Goal: Transaction & Acquisition: Subscribe to service/newsletter

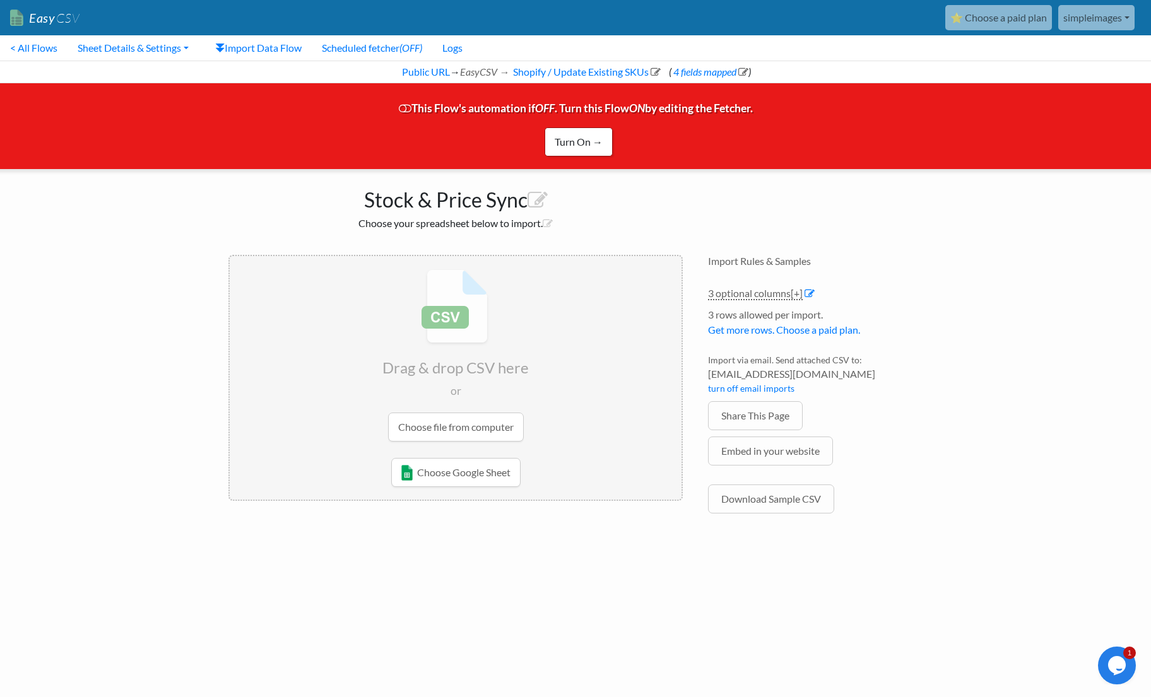
click at [976, 20] on link "⭐ Choose a paid plan" at bounding box center [998, 17] width 107 height 25
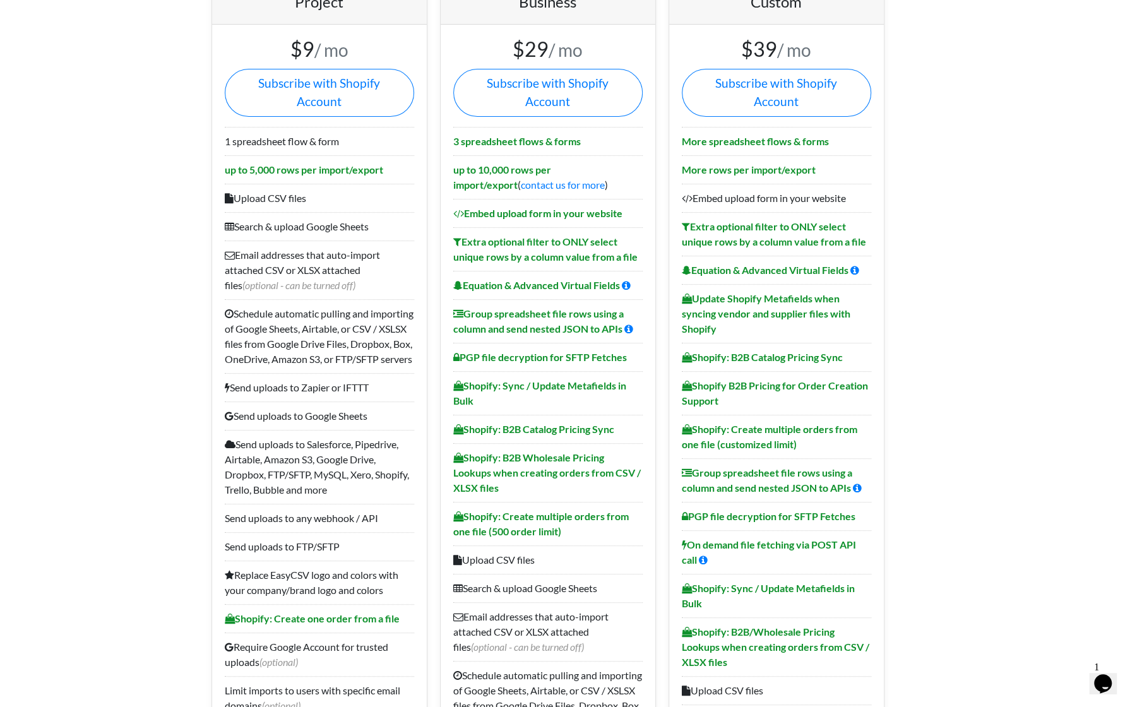
scroll to position [126, 0]
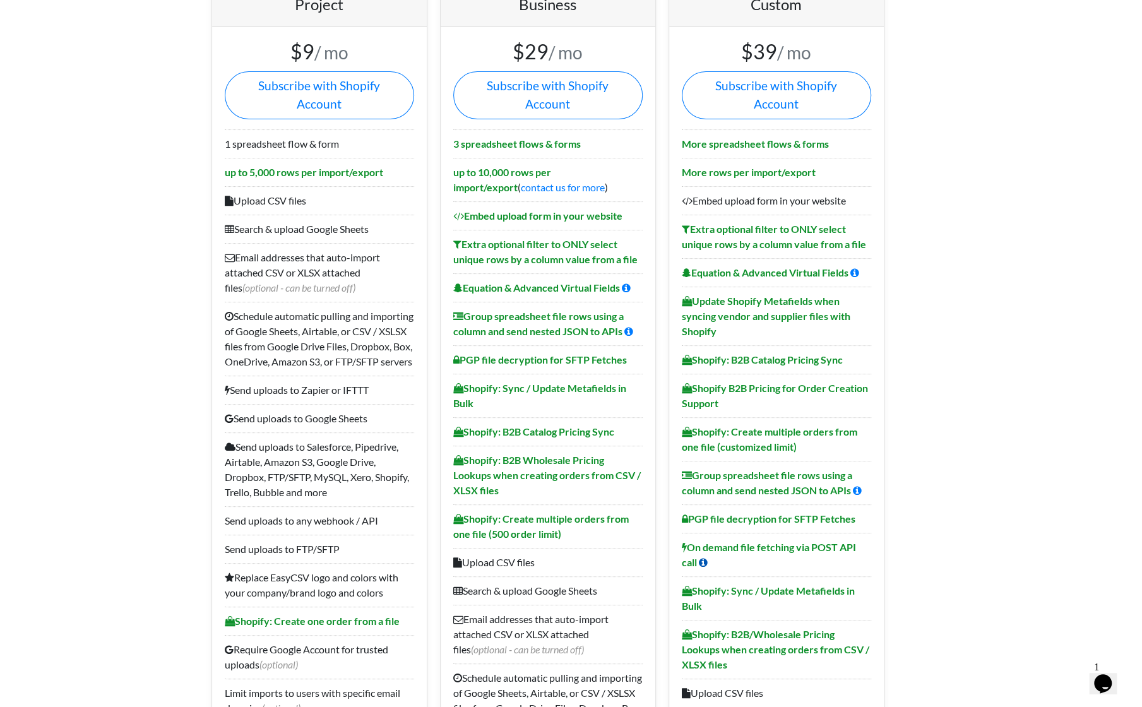
click at [702, 557] on icon at bounding box center [703, 562] width 9 height 10
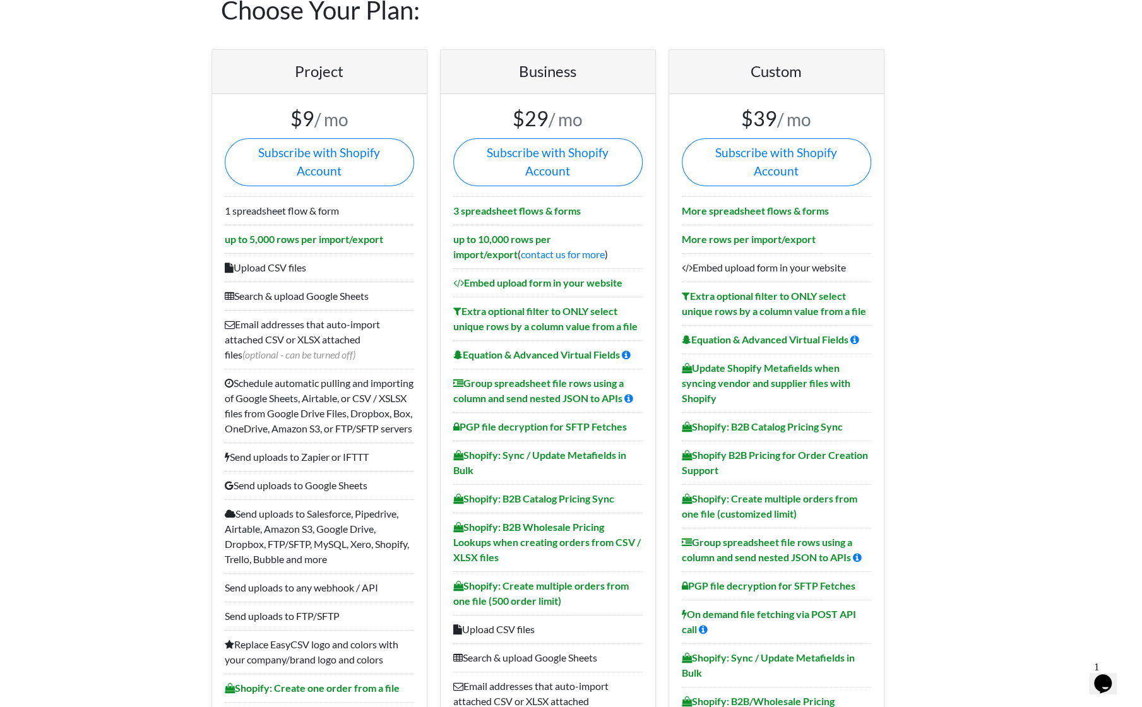
scroll to position [0, 0]
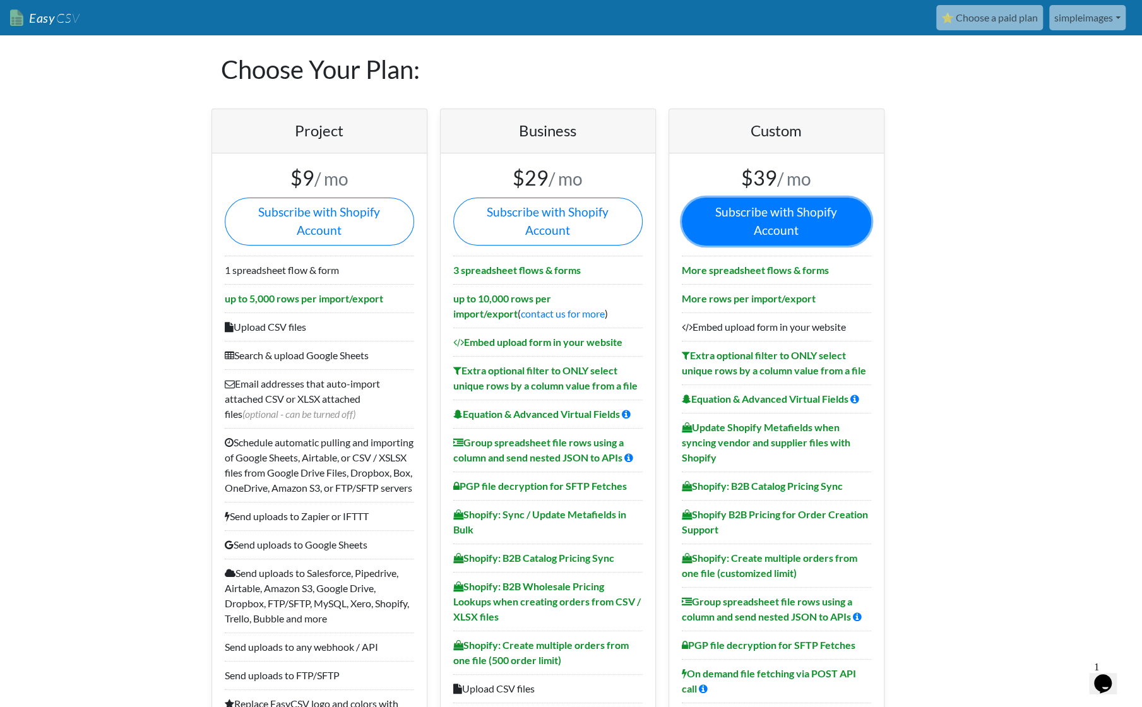
click at [774, 211] on link "Subscribe with Shopify Account" at bounding box center [776, 222] width 189 height 48
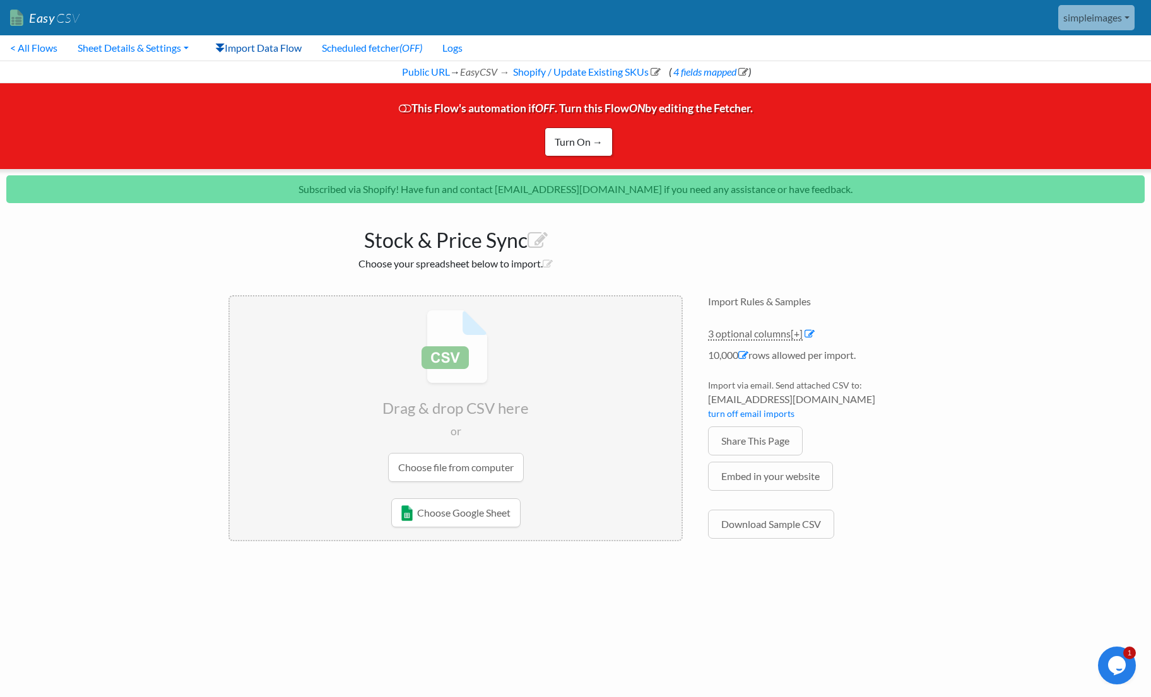
click at [281, 47] on link "Import Data Flow" at bounding box center [258, 47] width 107 height 25
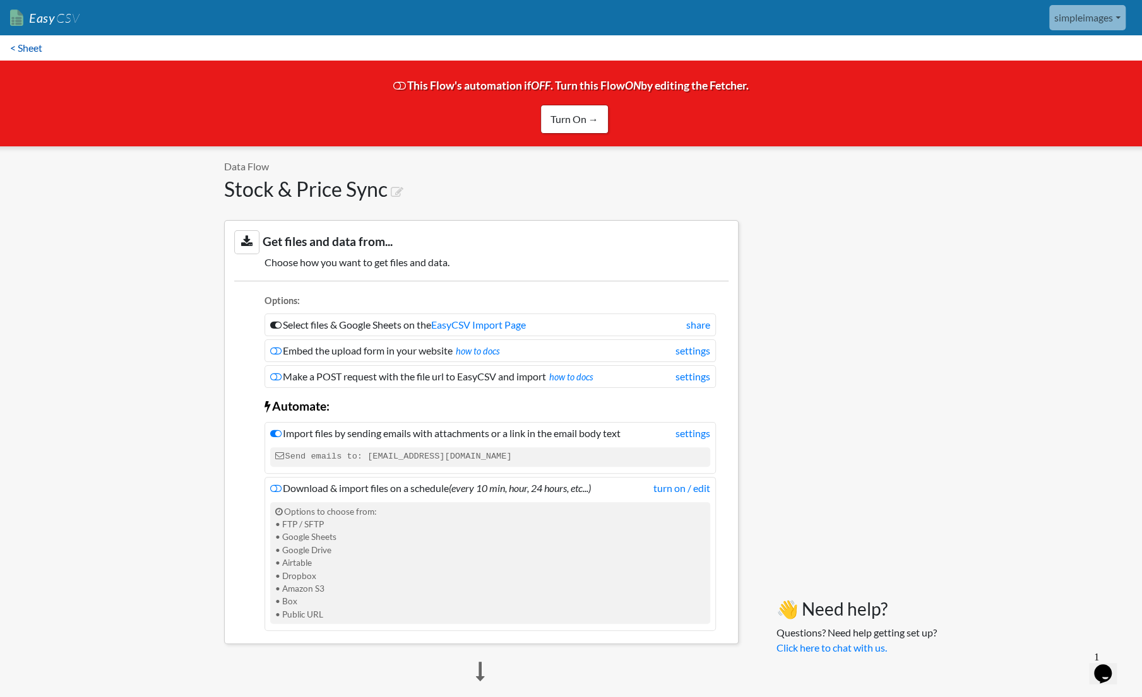
click at [32, 52] on link "< Sheet" at bounding box center [26, 47] width 52 height 25
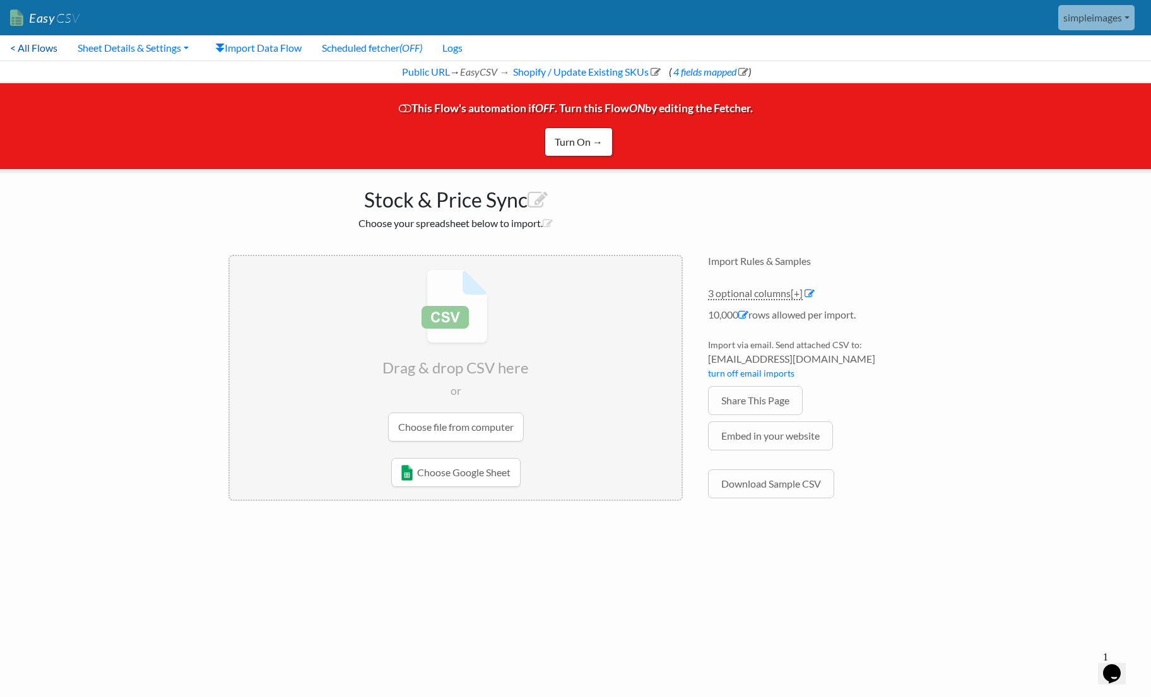
click at [37, 45] on link "< All Flows" at bounding box center [34, 47] width 68 height 25
click at [44, 51] on link "< All Flows" at bounding box center [34, 47] width 68 height 25
